Goal: Communication & Community: Answer question/provide support

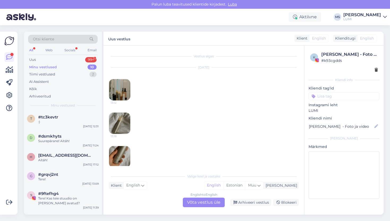
scroll to position [30, 0]
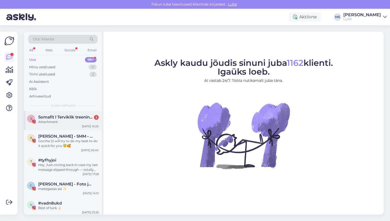
click at [52, 121] on div "Attachment" at bounding box center [68, 121] width 61 height 5
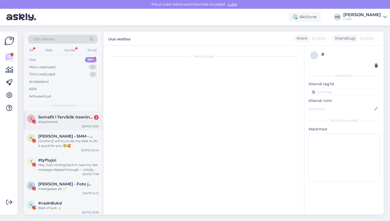
scroll to position [7, 0]
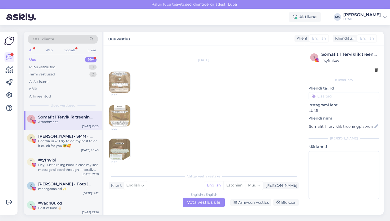
click at [127, 81] on img at bounding box center [119, 82] width 21 height 21
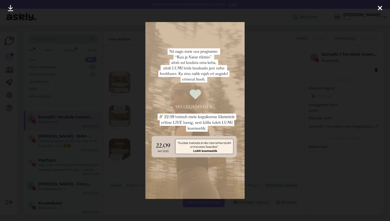
click at [380, 10] on icon at bounding box center [380, 8] width 4 height 7
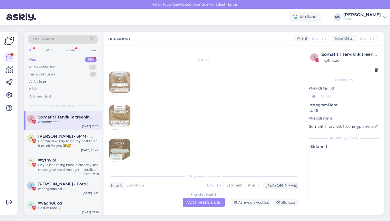
click at [124, 113] on img at bounding box center [119, 115] width 21 height 21
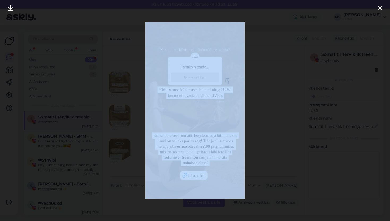
click at [124, 113] on div at bounding box center [195, 110] width 390 height 221
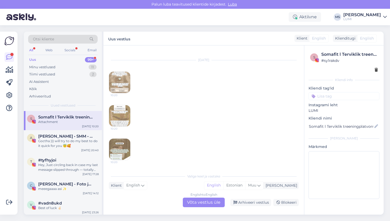
click at [124, 113] on img at bounding box center [119, 115] width 21 height 21
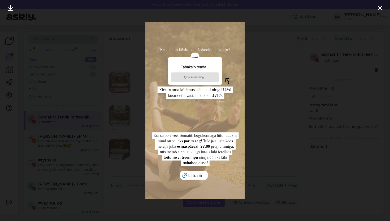
click at [382, 8] on div at bounding box center [380, 8] width 11 height 17
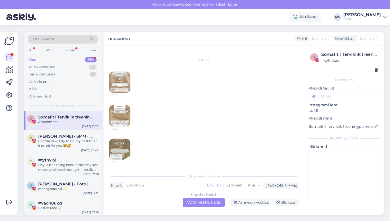
click at [128, 145] on img at bounding box center [119, 149] width 21 height 21
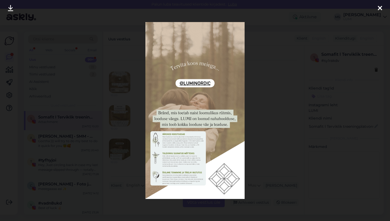
click at [379, 6] on icon at bounding box center [380, 8] width 4 height 7
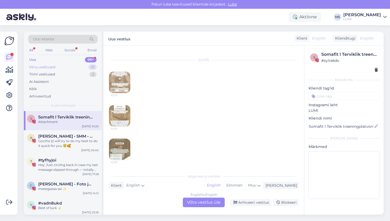
click at [55, 66] on div "Minu vestlused" at bounding box center [42, 66] width 26 height 5
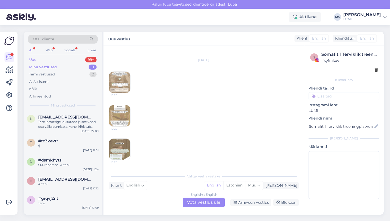
click at [51, 61] on div "Uus 99+" at bounding box center [63, 59] width 70 height 7
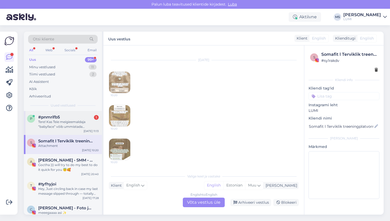
click at [76, 125] on div "Tere! Kas Teie meigieemaldaja “babyface” võib ummistada [PERSON_NAME]/tekitada …" at bounding box center [68, 124] width 61 height 10
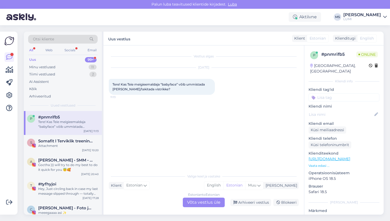
scroll to position [0, 0]
click at [199, 205] on div "Estonian to Estonian Võta vestlus üle" at bounding box center [204, 202] width 42 height 10
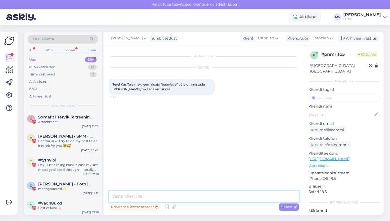
click at [174, 200] on textarea at bounding box center [204, 196] width 190 height 11
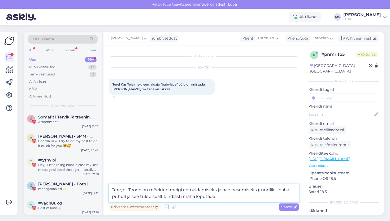
type textarea "Tere, ei. Toode on mõeldud meigi eemaldamiseks ja näo pesemiseks (tundliku naha…"
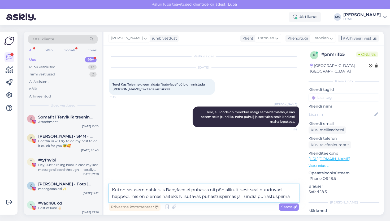
type textarea "Kui on rasusem nahk, siis Babyface ei puhasta nii põhjalikult, sest seal puuduv…"
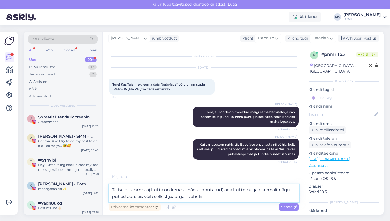
type textarea "Ta ise ei ummista( kui ta on kenasti näost loputatud) aga kui temaga pikemalt n…"
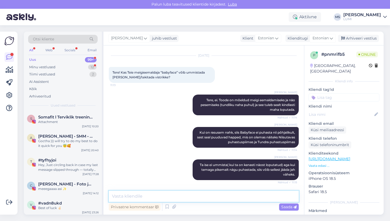
scroll to position [40, 0]
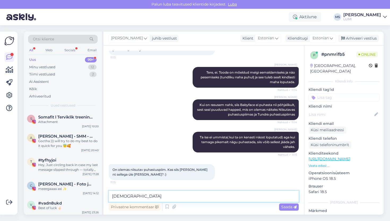
type textarea "Just"
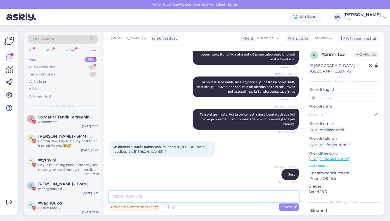
scroll to position [85, 0]
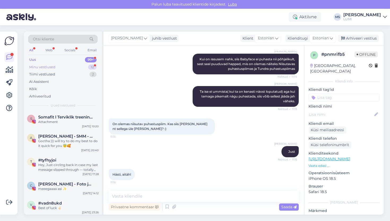
click at [57, 63] on div "Minu vestlused 12" at bounding box center [63, 66] width 70 height 7
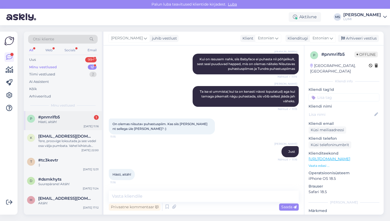
click at [64, 123] on div "Hästi, aitäh!" at bounding box center [68, 121] width 61 height 5
